Goal: Find contact information: Obtain details needed to contact an individual or organization

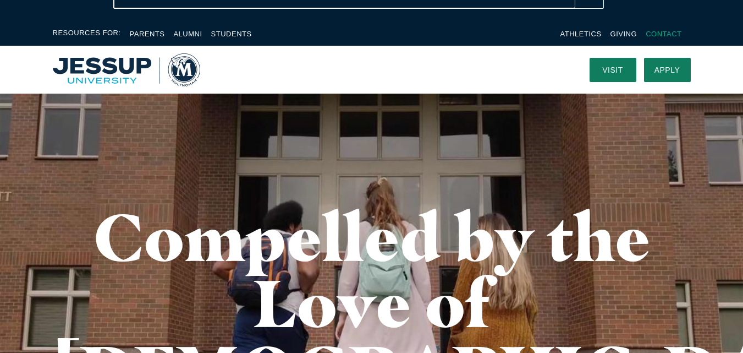
click at [665, 34] on link "Contact" at bounding box center [664, 34] width 36 height 8
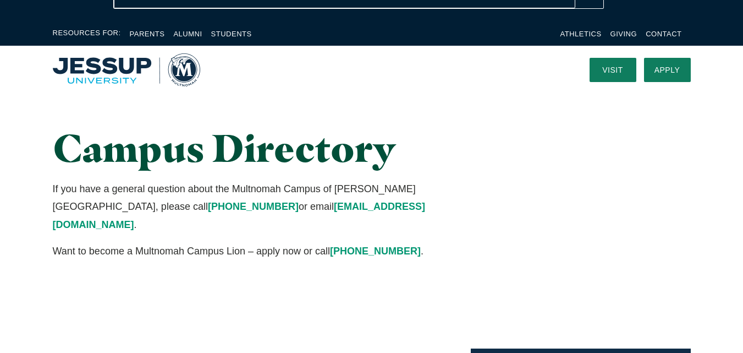
drag, startPoint x: 309, startPoint y: 211, endPoint x: 159, endPoint y: 206, distance: 149.7
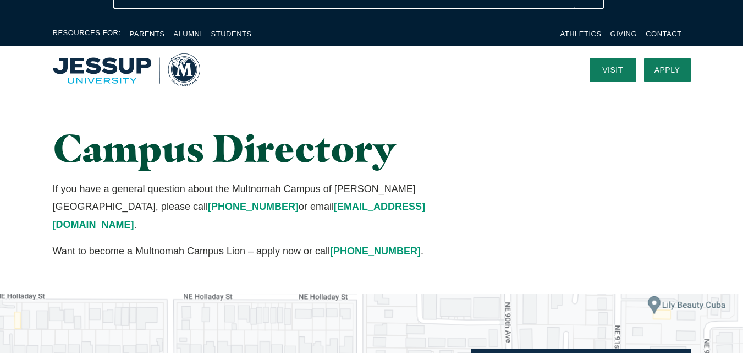
click at [159, 206] on p "If you have a general question about the Multnomah Campus of Jessup University,…" at bounding box center [262, 206] width 419 height 53
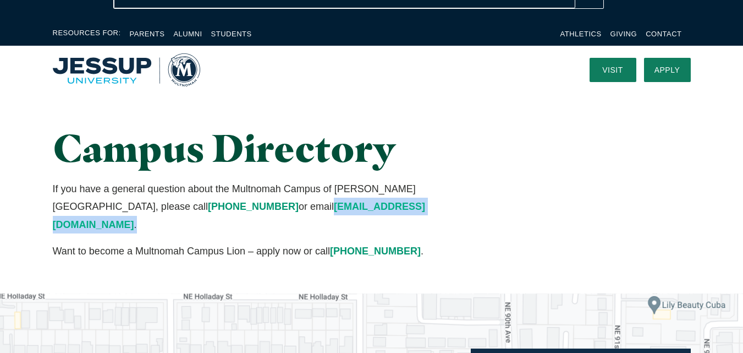
drag, startPoint x: 317, startPoint y: 212, endPoint x: 163, endPoint y: 204, distance: 154.2
click at [163, 204] on p "If you have a general question about the Multnomah Campus of Jessup University,…" at bounding box center [262, 206] width 419 height 53
copy p "questions@multnomah.edu ."
